Goal: Information Seeking & Learning: Learn about a topic

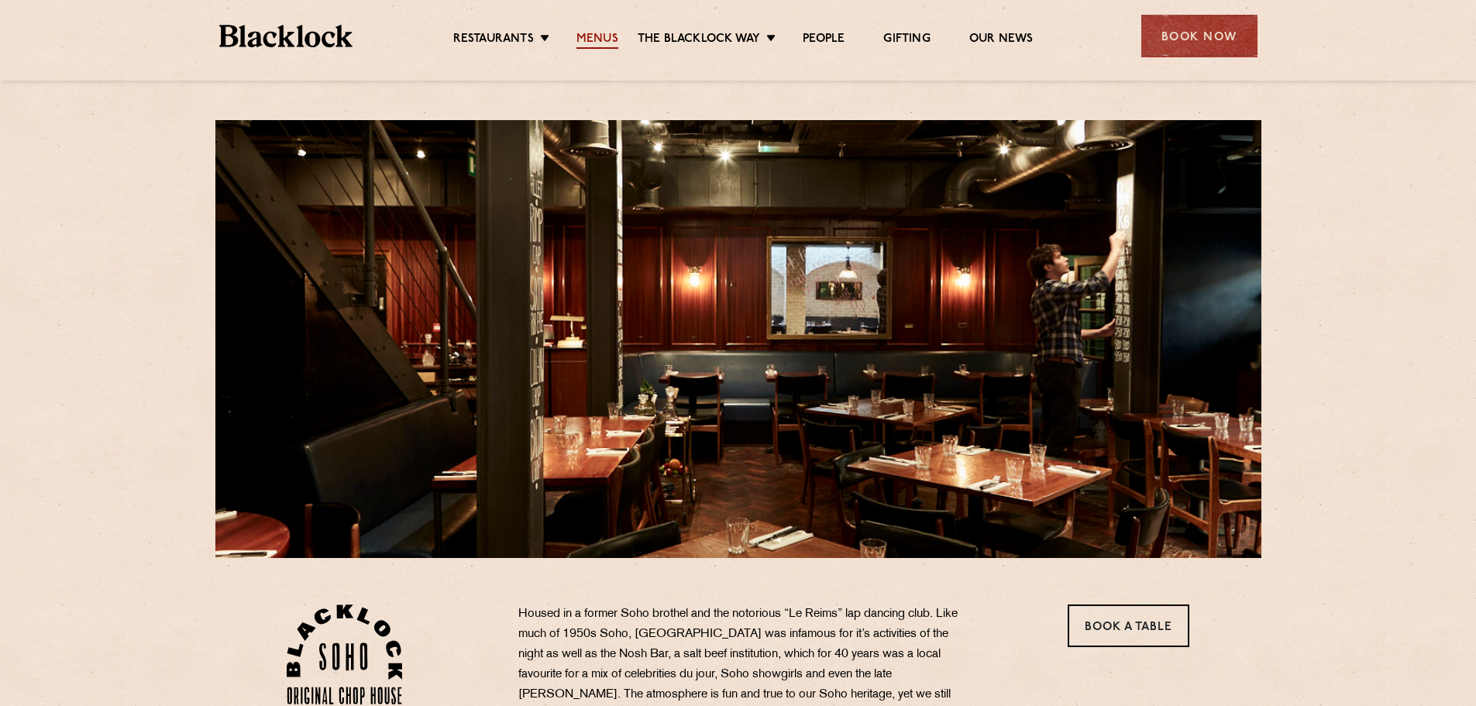
click at [597, 39] on link "Menus" at bounding box center [598, 40] width 42 height 17
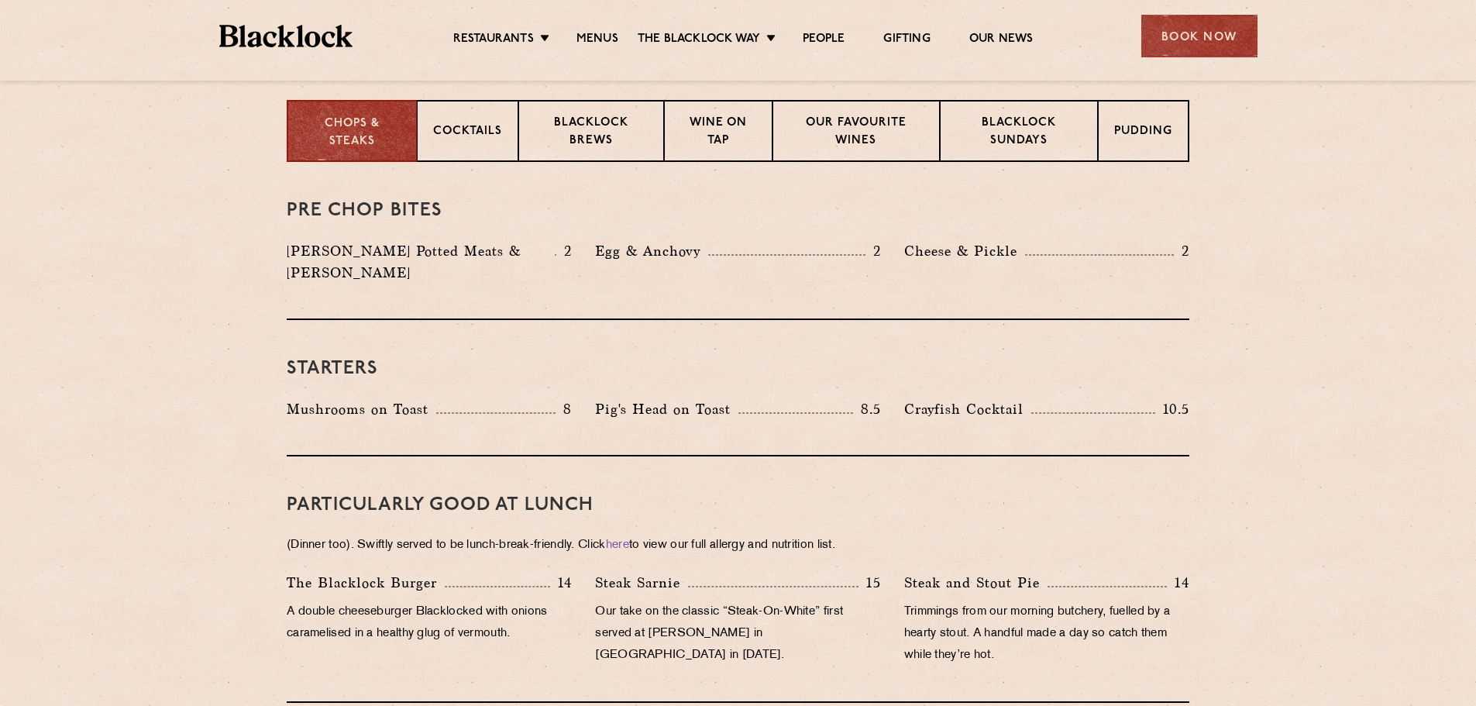
scroll to position [388, 0]
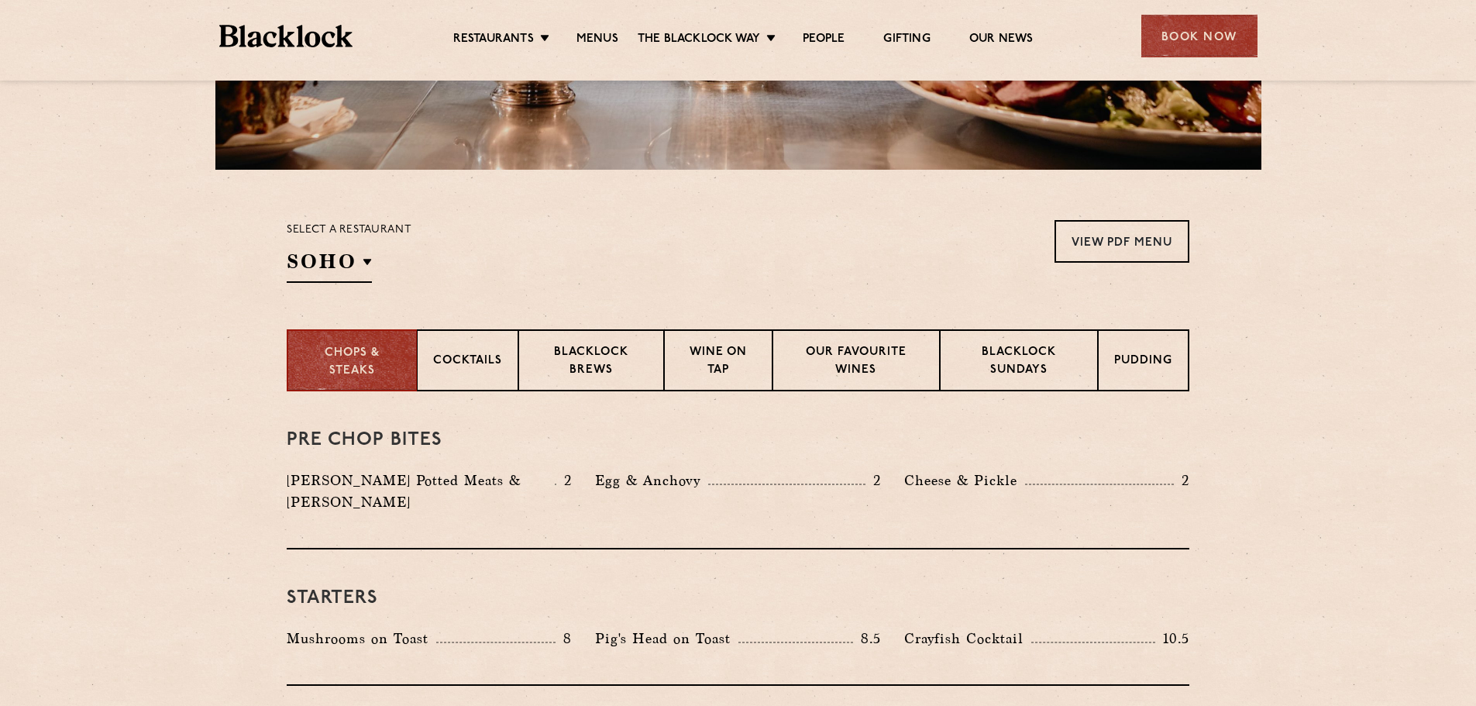
drag, startPoint x: 671, startPoint y: 342, endPoint x: 253, endPoint y: 345, distance: 417.7
click at [266, 345] on section "Chops & Steaks Cocktails Blacklock Brews Wine on Tap Our favourite wines Blackl…" at bounding box center [738, 360] width 1476 height 62
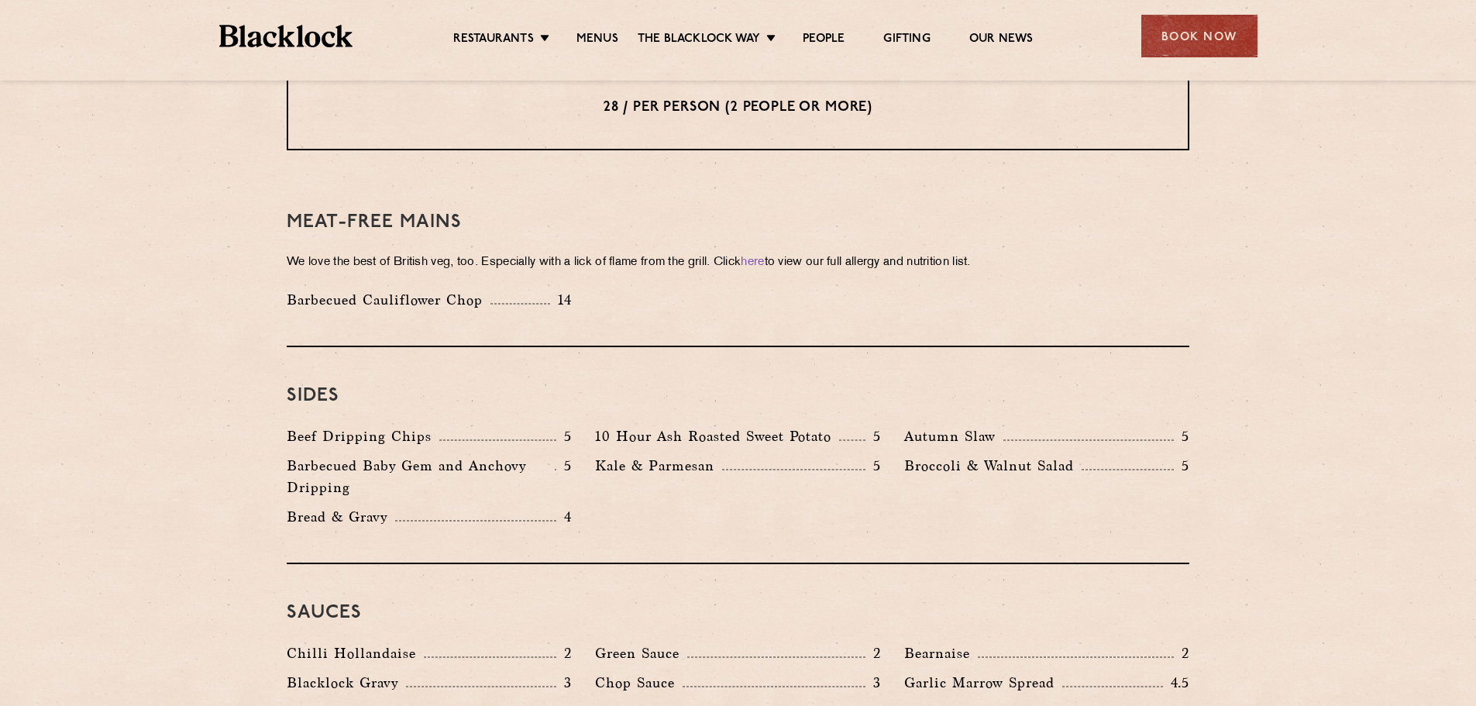
scroll to position [2093, 0]
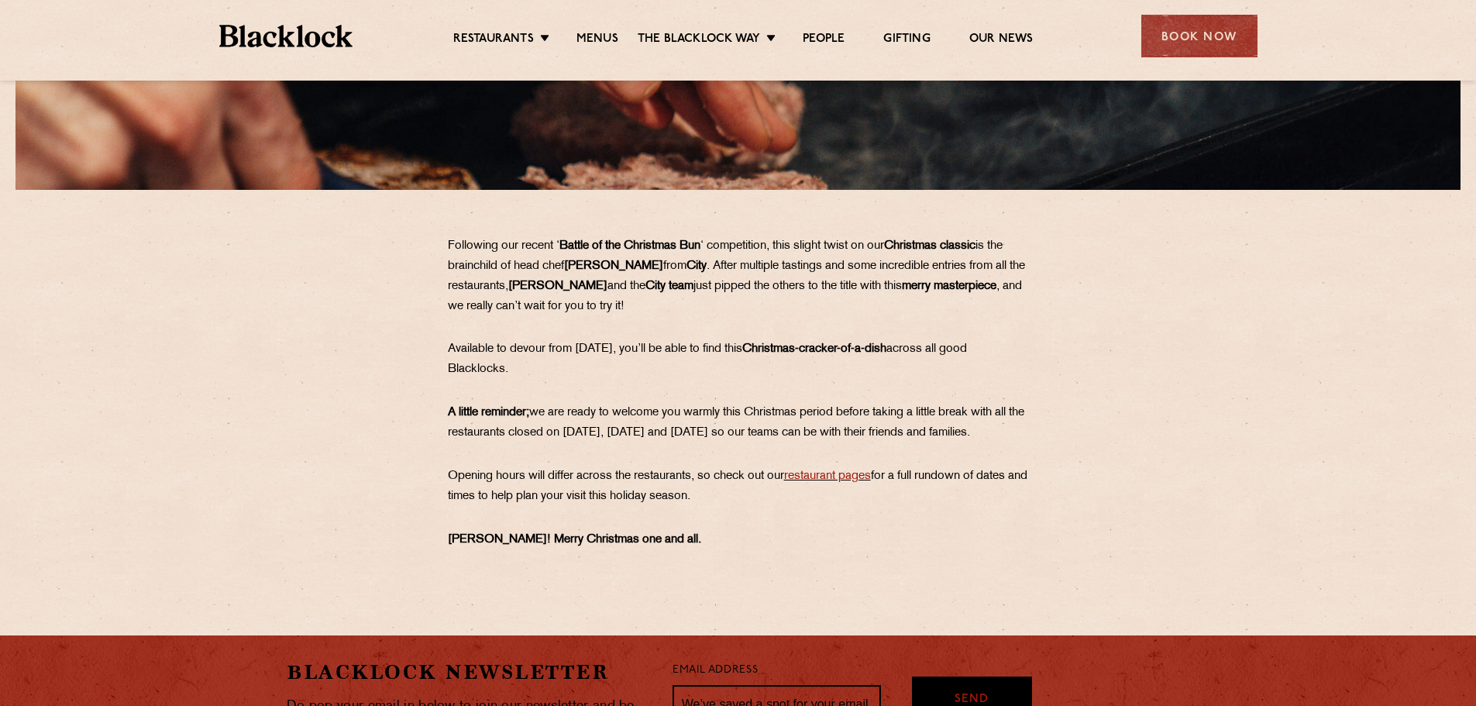
scroll to position [1237, 0]
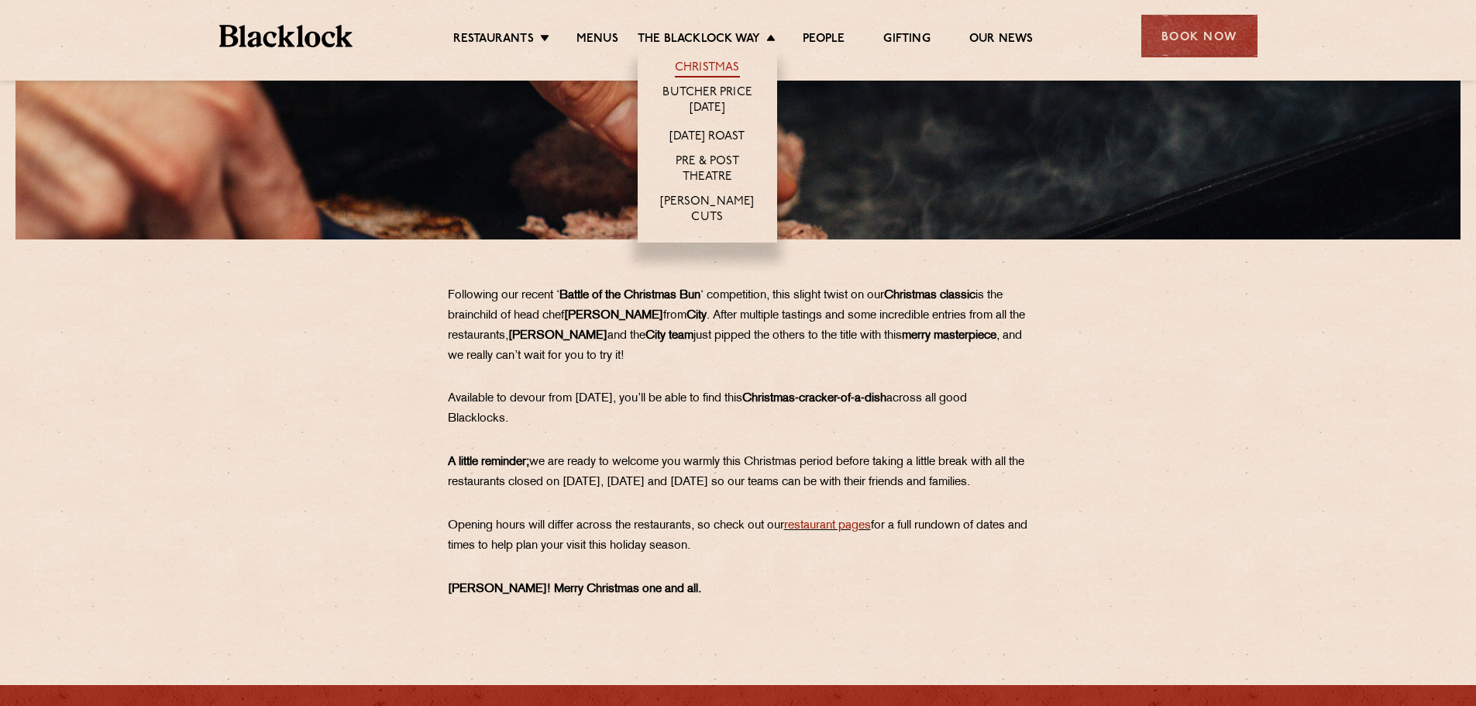
click at [700, 67] on link "Christmas" at bounding box center [707, 68] width 65 height 17
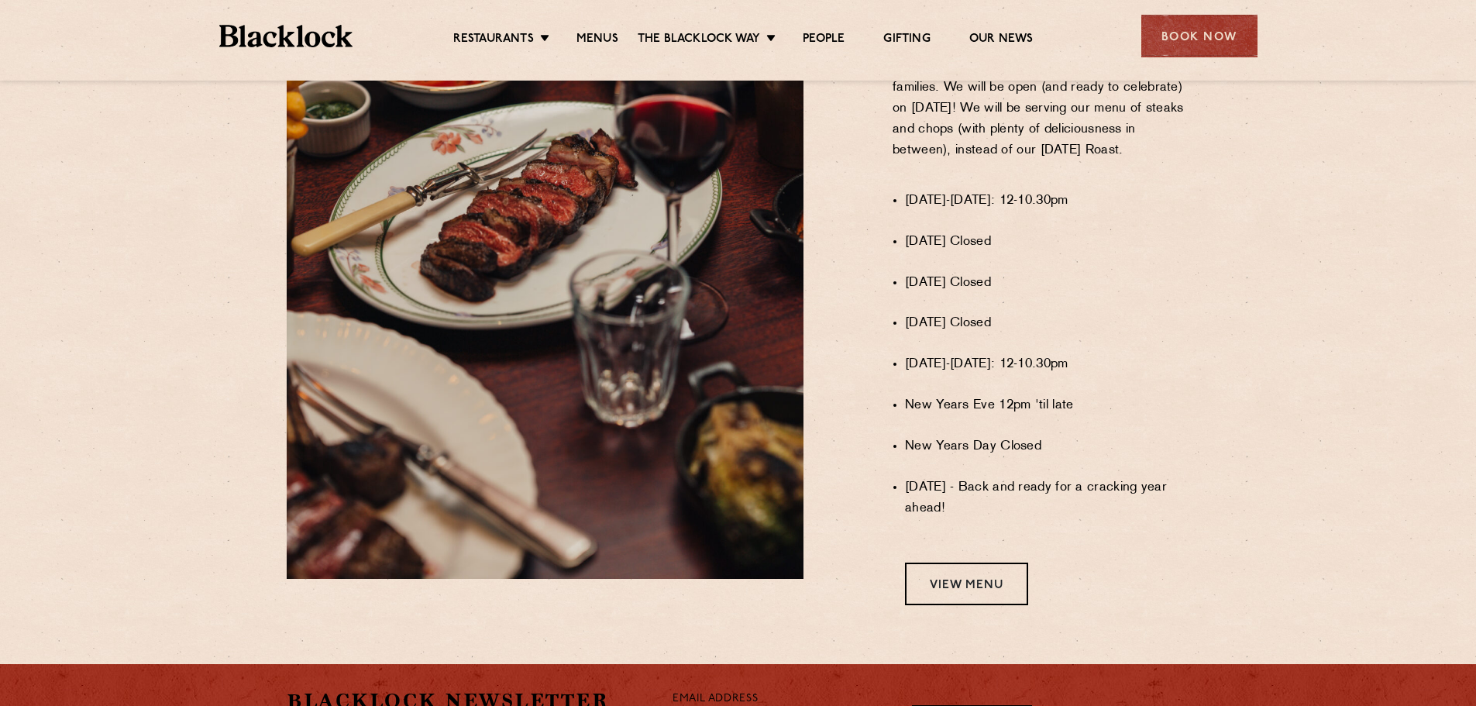
scroll to position [1240, 0]
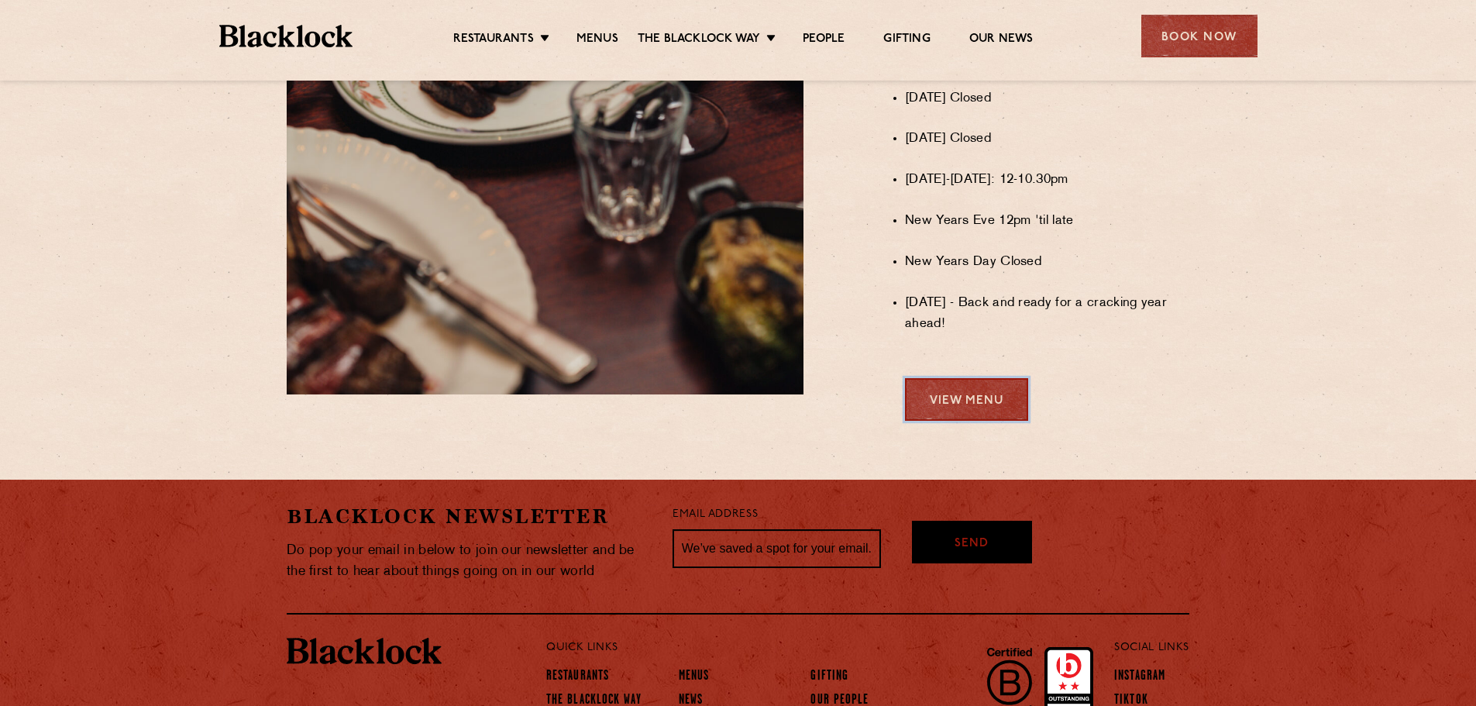
click at [980, 412] on link "View Menu" at bounding box center [966, 399] width 123 height 43
